Goal: Download file/media

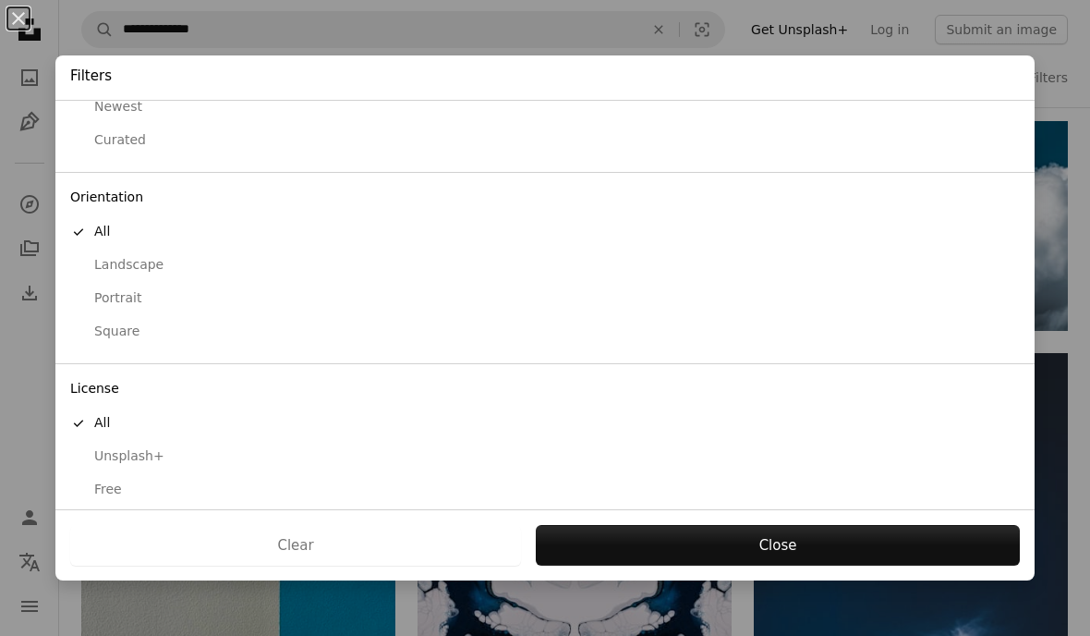
scroll to position [86, 0]
click at [120, 481] on div "Free" at bounding box center [545, 490] width 950 height 18
click at [865, 532] on button "Apply" at bounding box center [777, 545] width 485 height 41
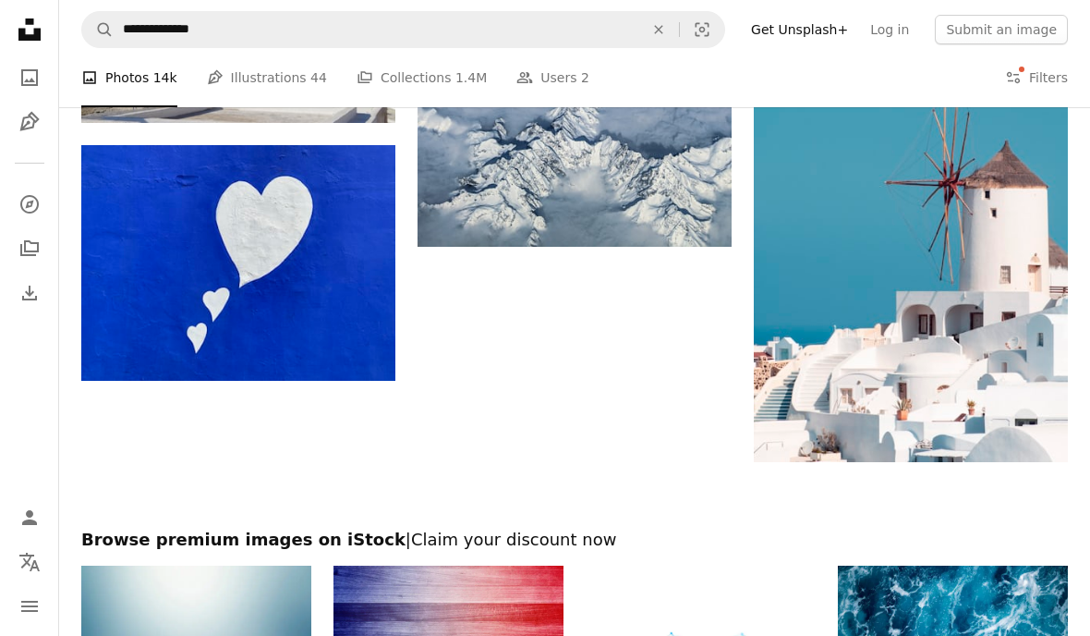
scroll to position [2651, 0]
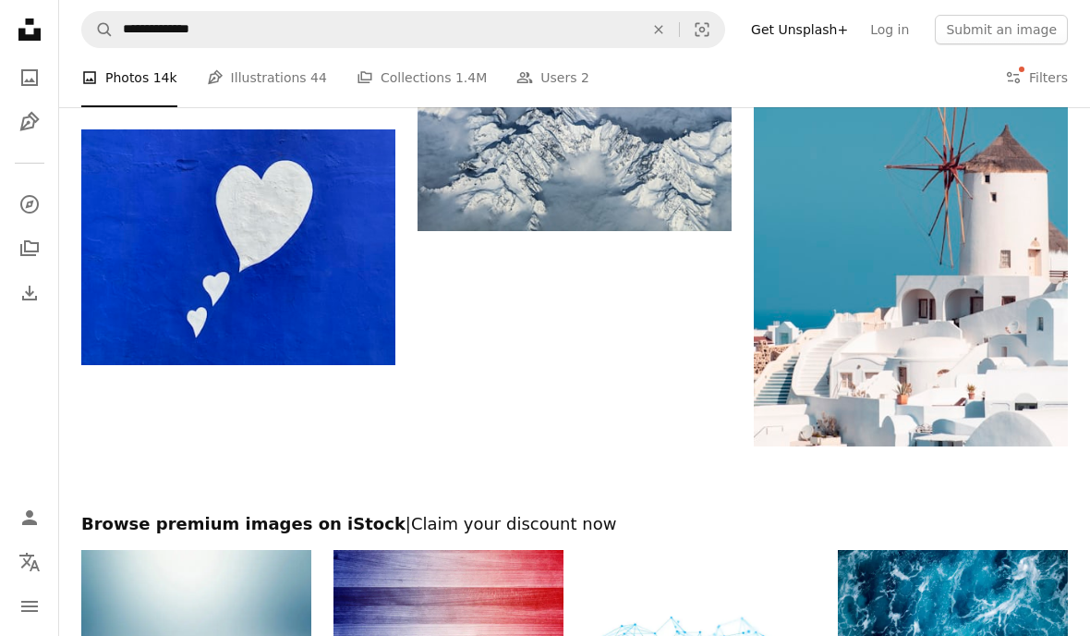
click at [961, 266] on img at bounding box center [911, 215] width 314 height 464
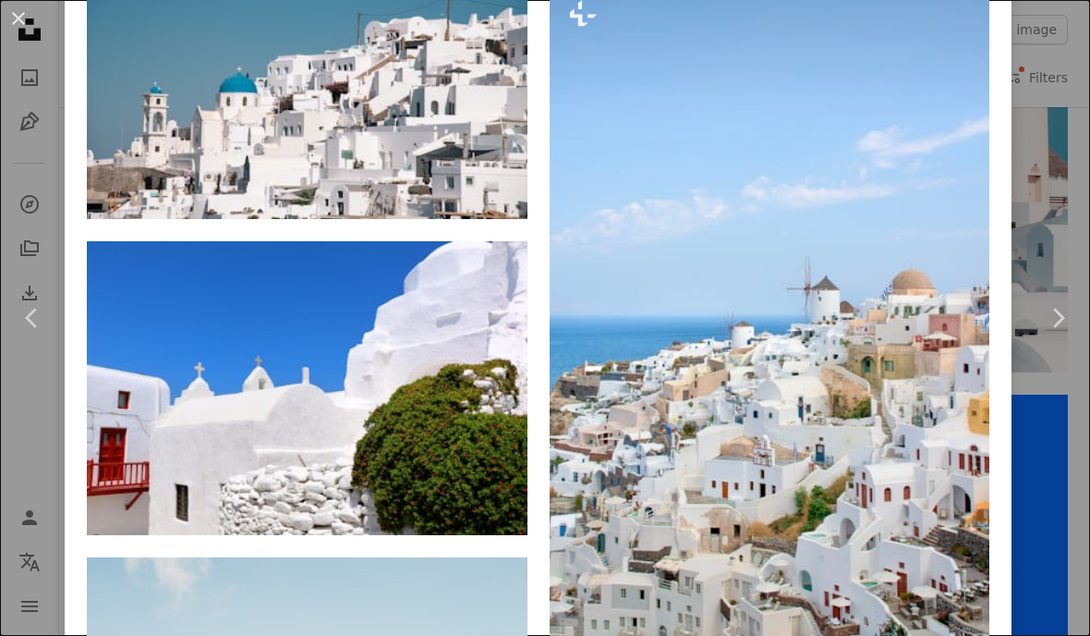
scroll to position [8006, 0]
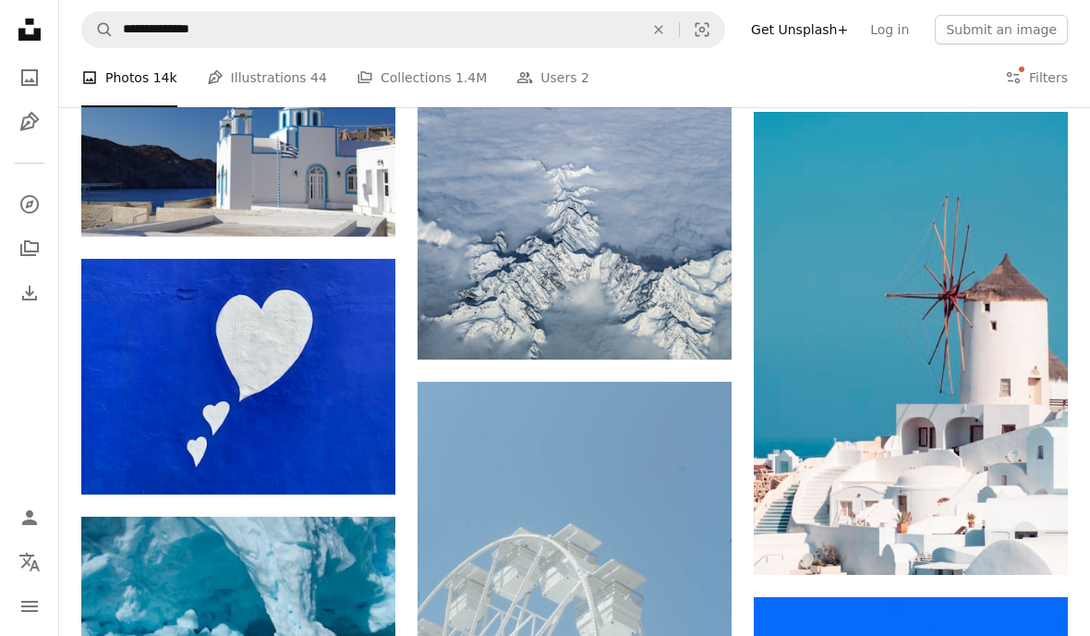
scroll to position [2528, 0]
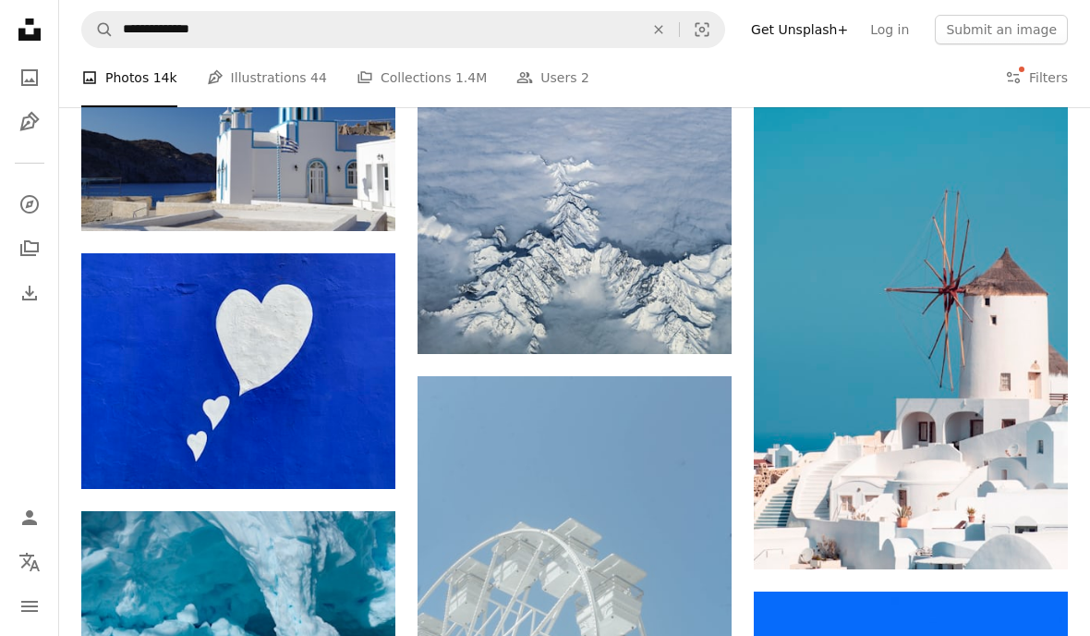
click at [964, 364] on img at bounding box center [911, 338] width 314 height 464
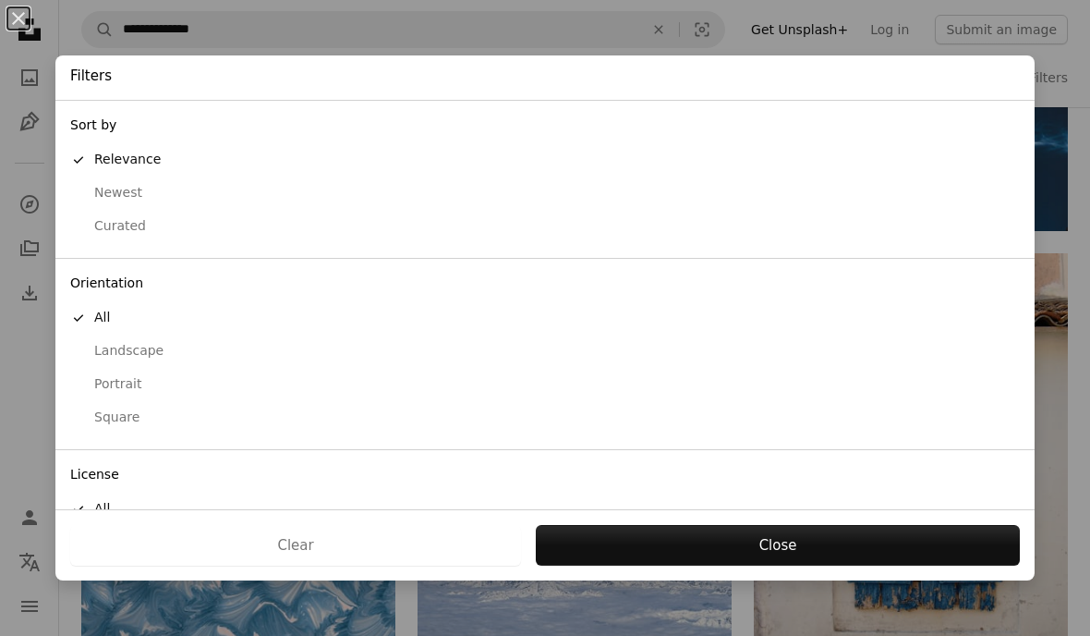
scroll to position [2062, 0]
